Goal: Task Accomplishment & Management: Use online tool/utility

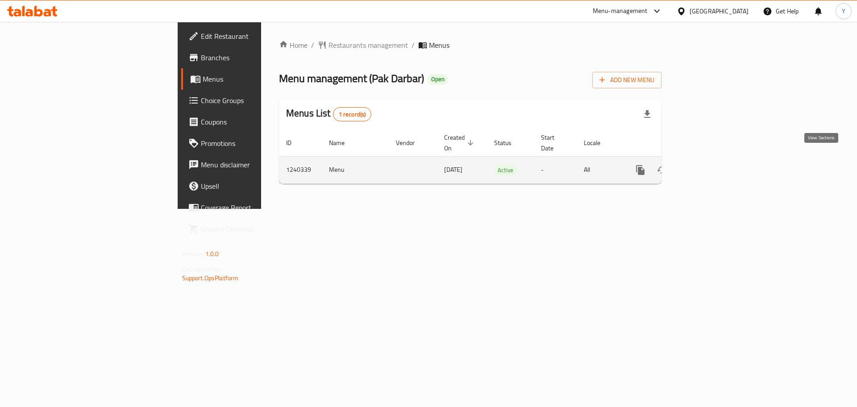
click at [709, 166] on icon "enhanced table" at bounding box center [705, 170] width 8 height 8
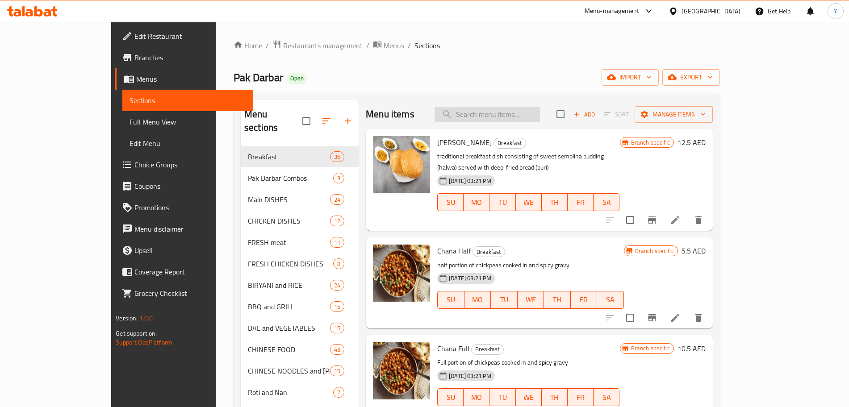
click at [540, 114] on input "search" at bounding box center [486, 115] width 105 height 16
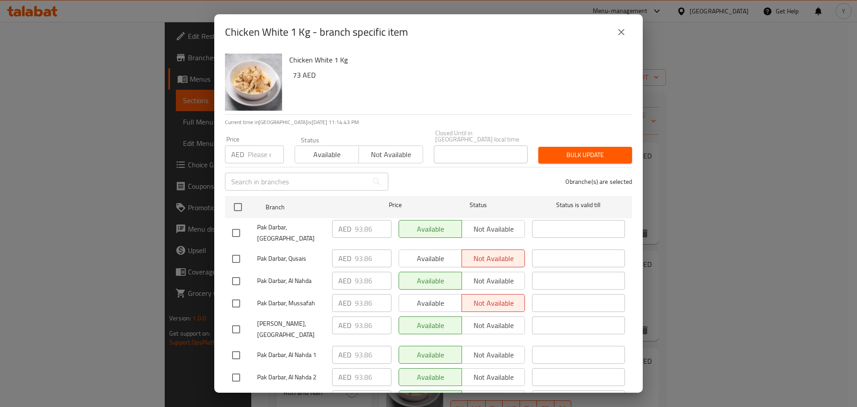
click at [621, 27] on icon "close" at bounding box center [621, 32] width 11 height 11
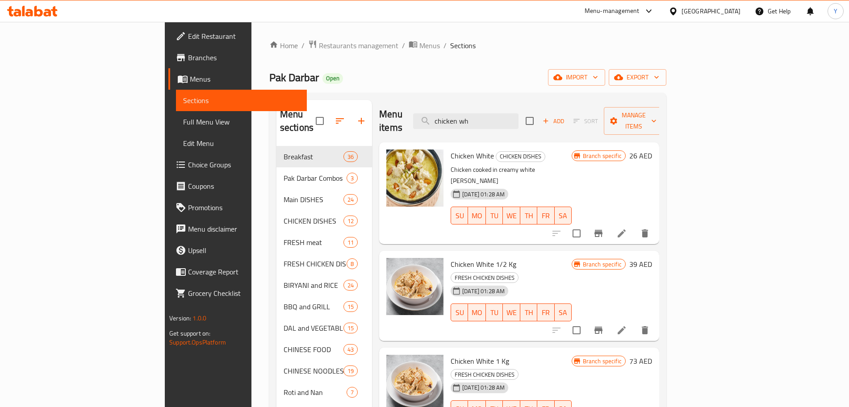
drag, startPoint x: 539, startPoint y: 113, endPoint x: 429, endPoint y: 115, distance: 109.4
click at [429, 115] on div "Menu items chicken wh Add Sort Manage items" at bounding box center [519, 121] width 280 height 42
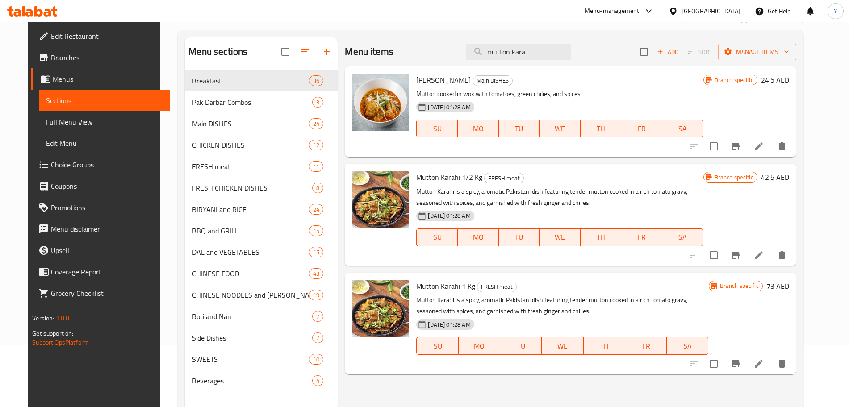
scroll to position [67, 0]
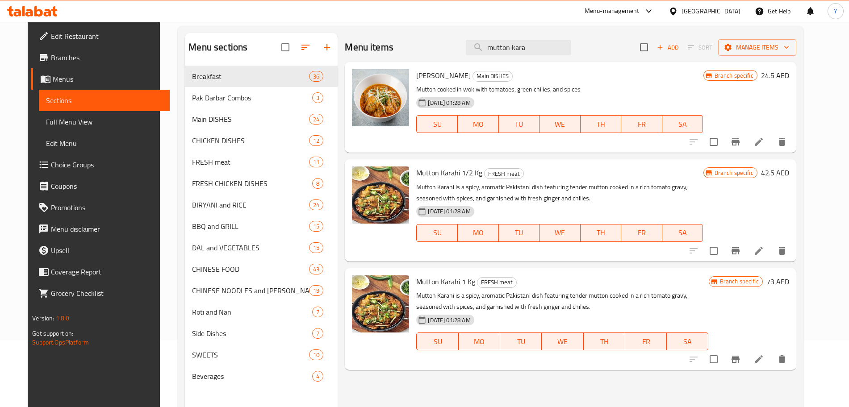
type input "mutton kara"
click at [741, 360] on icon "Branch-specific-item" at bounding box center [735, 359] width 11 height 11
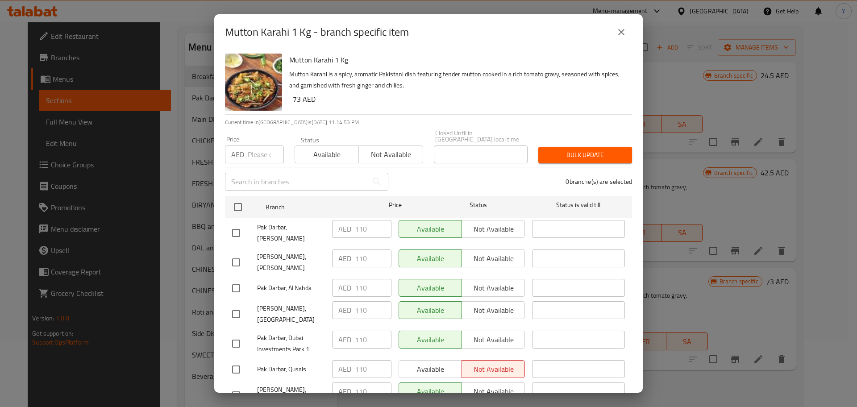
click at [626, 41] on button "close" at bounding box center [621, 31] width 21 height 21
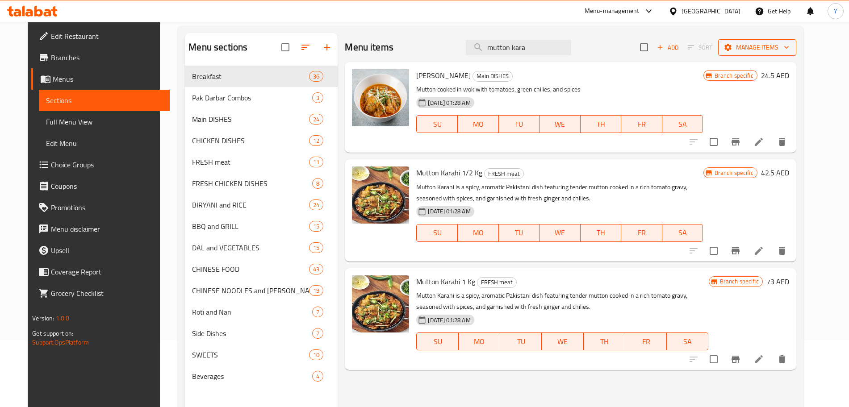
click at [771, 50] on span "Manage items" at bounding box center [757, 47] width 64 height 11
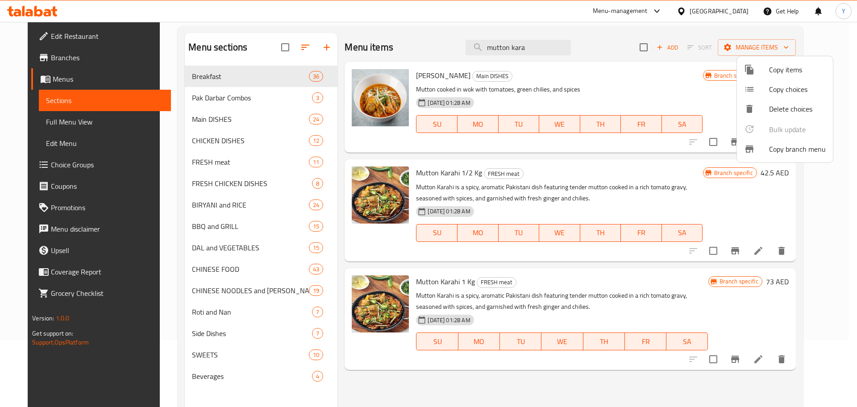
click at [771, 75] on span "Copy items" at bounding box center [797, 69] width 57 height 11
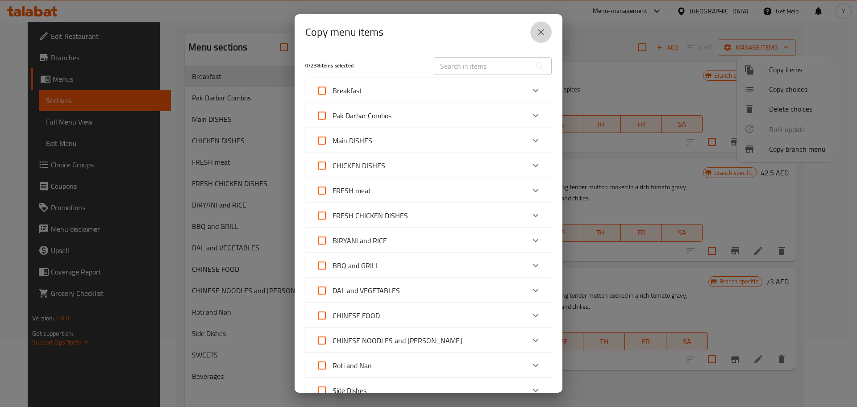
click at [536, 38] on button "close" at bounding box center [540, 31] width 21 height 21
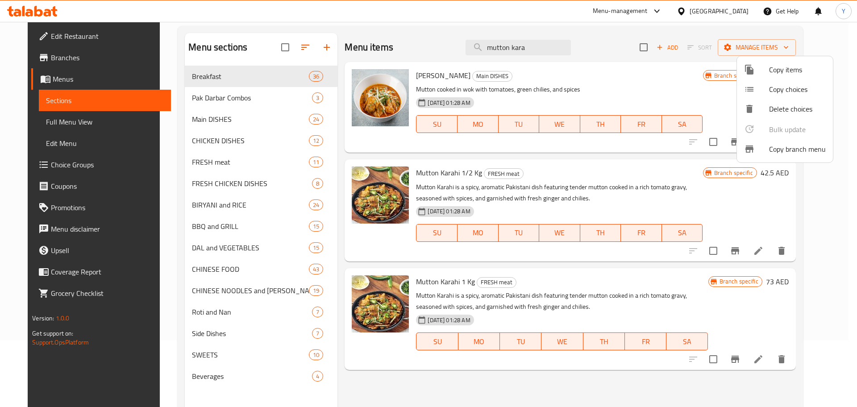
click at [838, 227] on div at bounding box center [428, 203] width 857 height 407
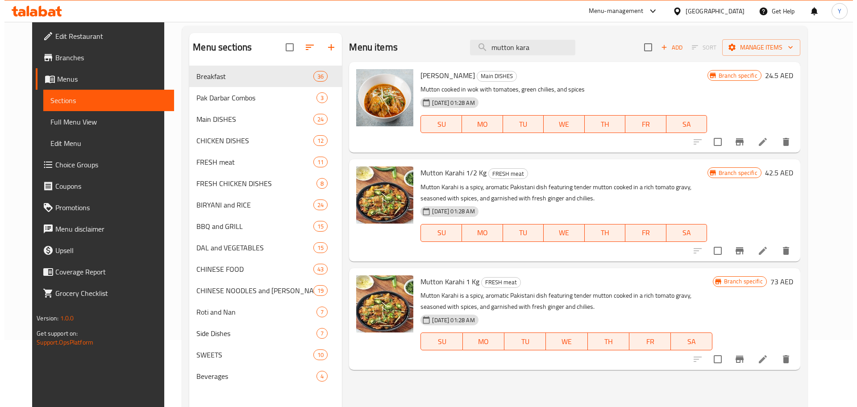
scroll to position [0, 0]
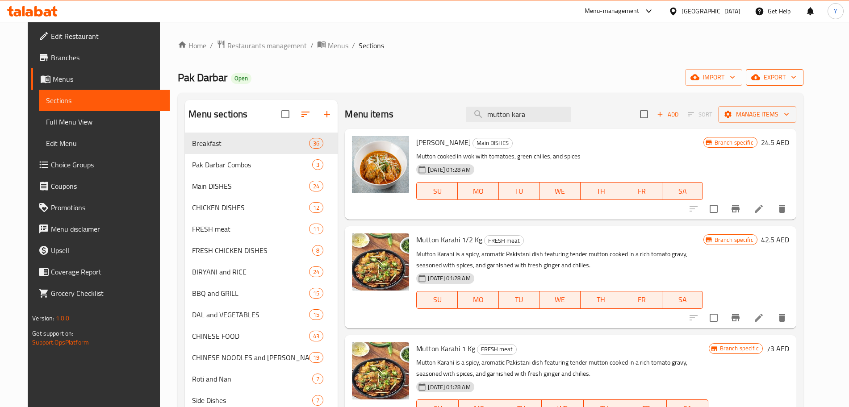
click at [796, 79] on span "export" at bounding box center [774, 77] width 43 height 11
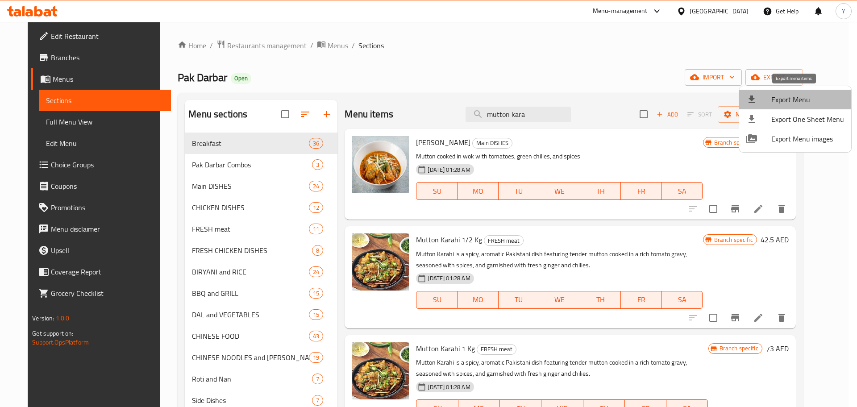
click at [798, 96] on span "Export Menu" at bounding box center [807, 99] width 73 height 11
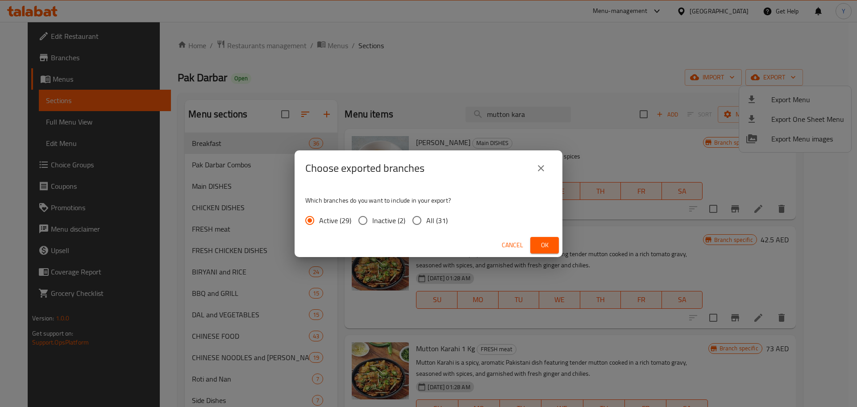
click at [437, 224] on span "All (31)" at bounding box center [436, 220] width 21 height 11
click at [426, 224] on input "All (31)" at bounding box center [417, 220] width 19 height 19
radio input "true"
click at [551, 244] on span "Ok" at bounding box center [545, 245] width 14 height 11
